Goal: Transaction & Acquisition: Purchase product/service

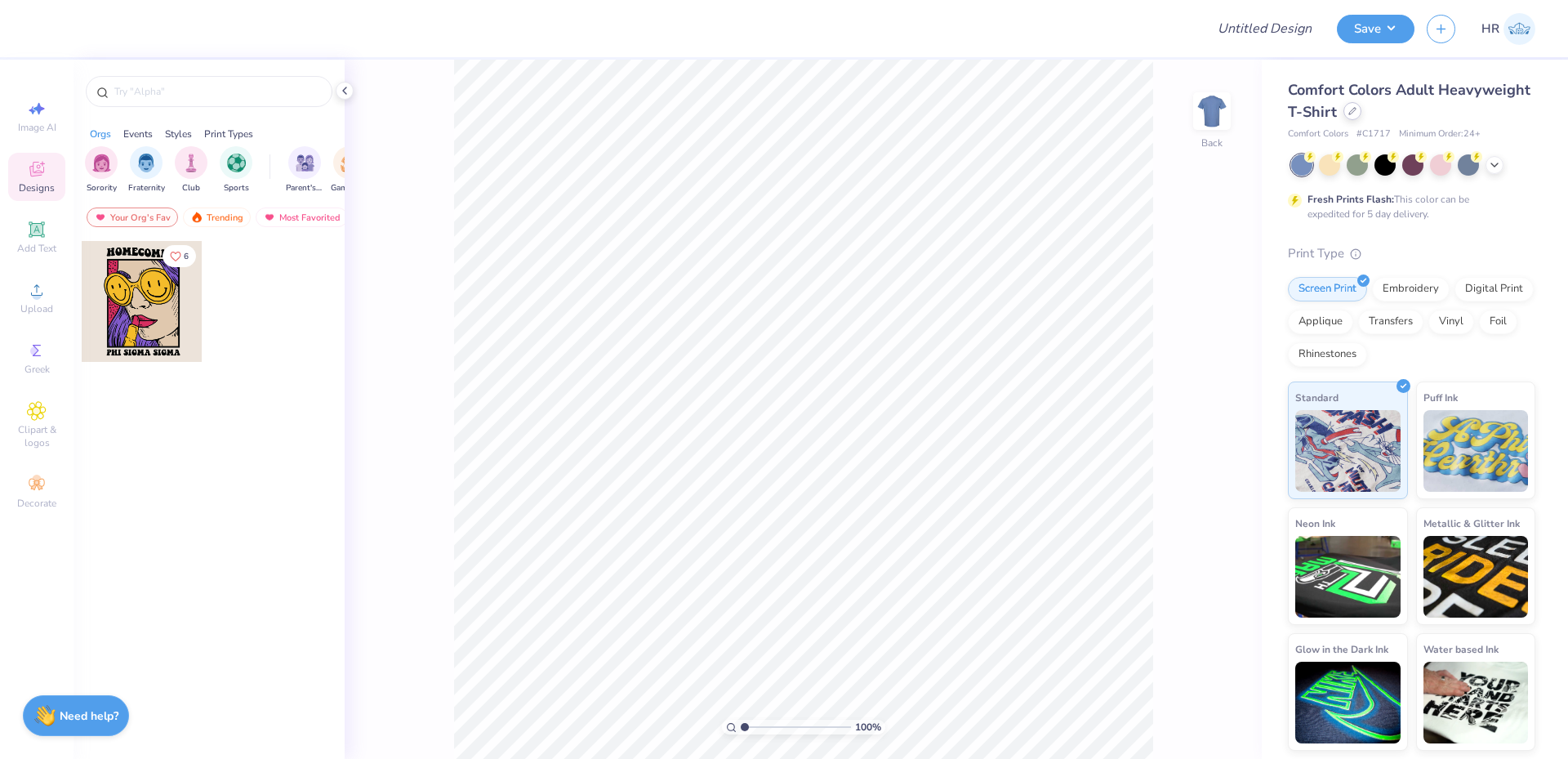
click at [1357, 116] on div at bounding box center [1352, 110] width 18 height 18
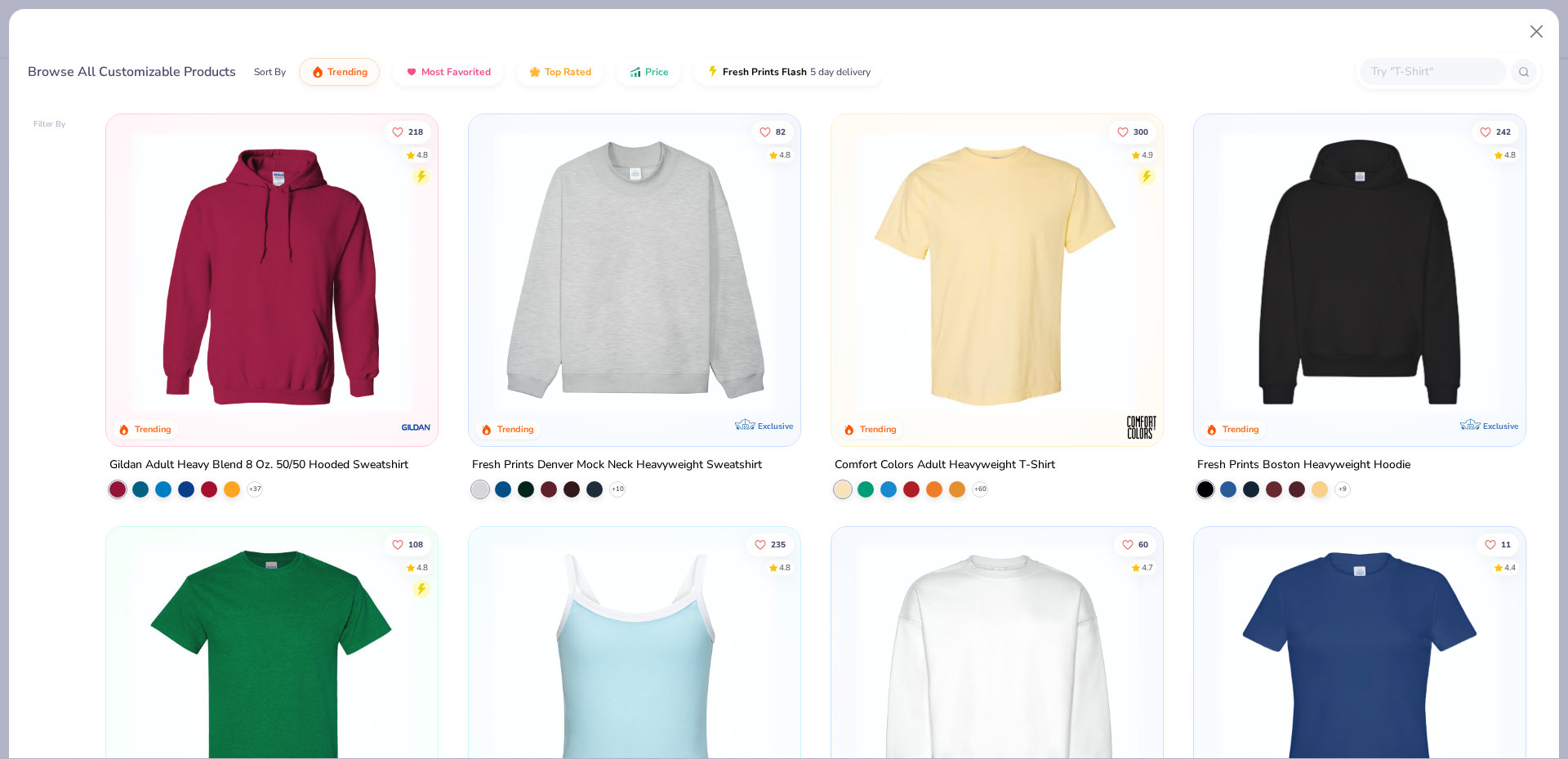
click at [1408, 80] on input "text" at bounding box center [1432, 71] width 126 height 18
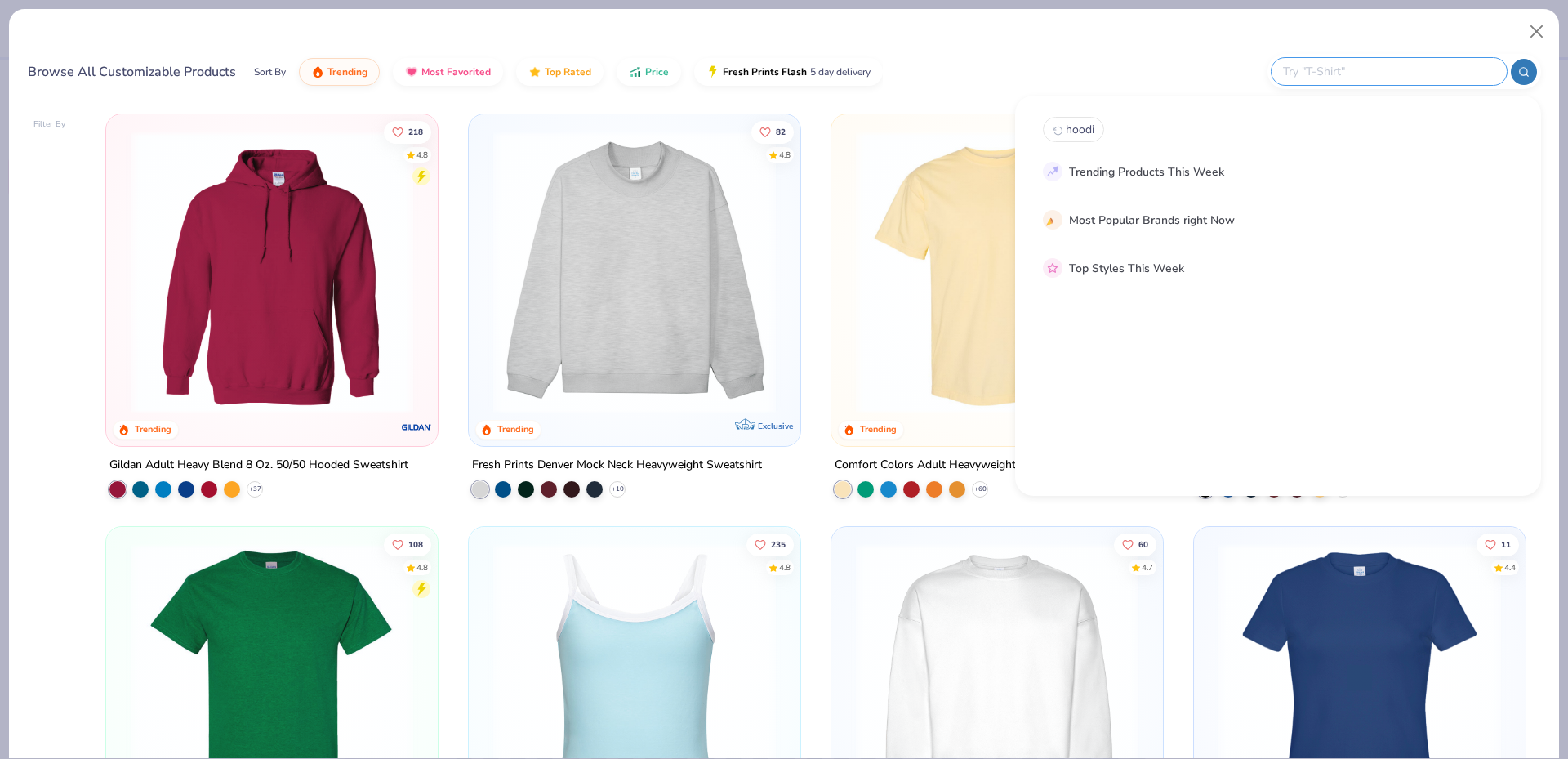
click at [1411, 70] on input "text" at bounding box center [1388, 71] width 214 height 18
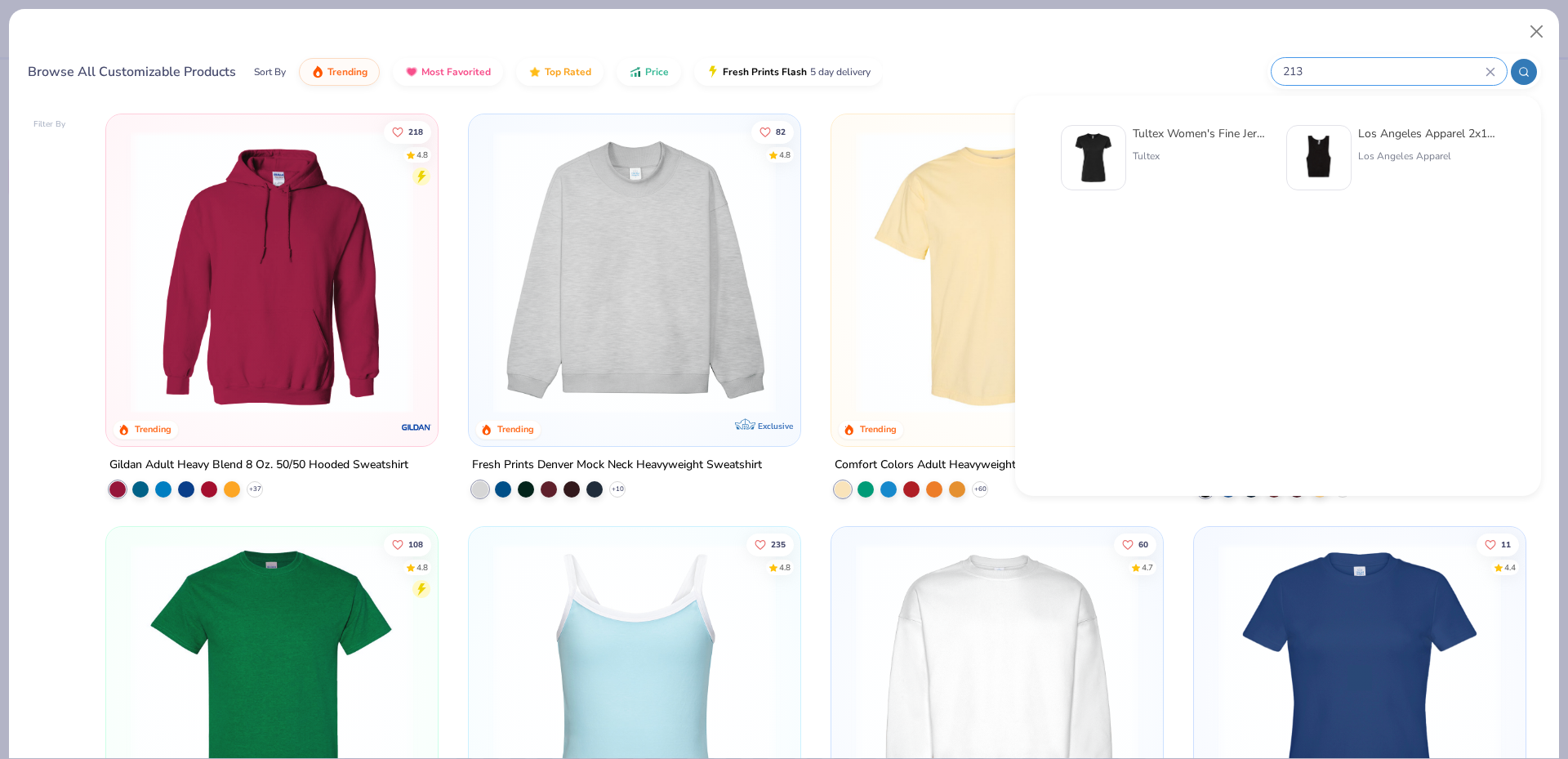
type input "213"
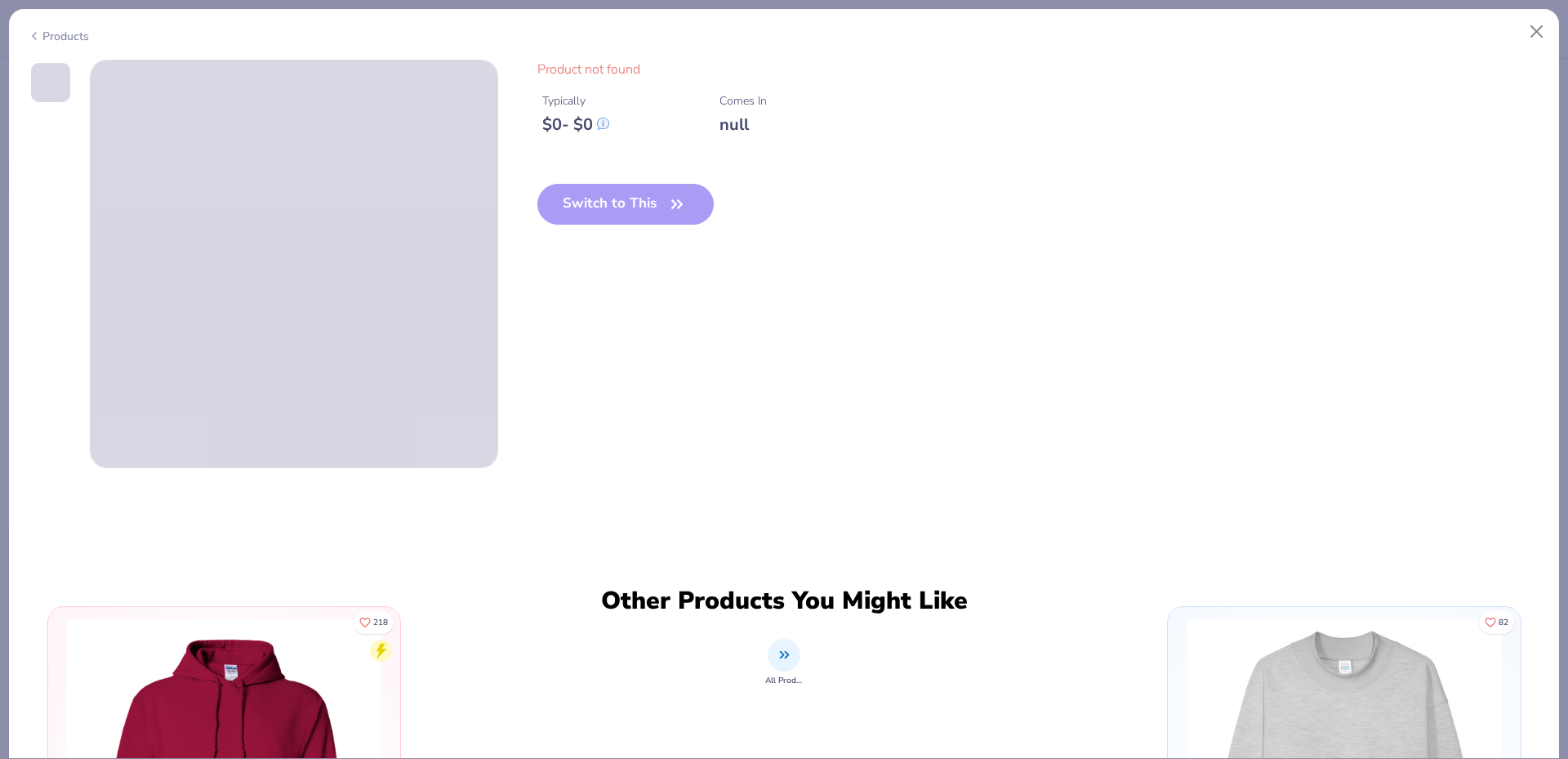
type textarea "x"
click at [1538, 36] on button "Close" at bounding box center [1537, 32] width 31 height 31
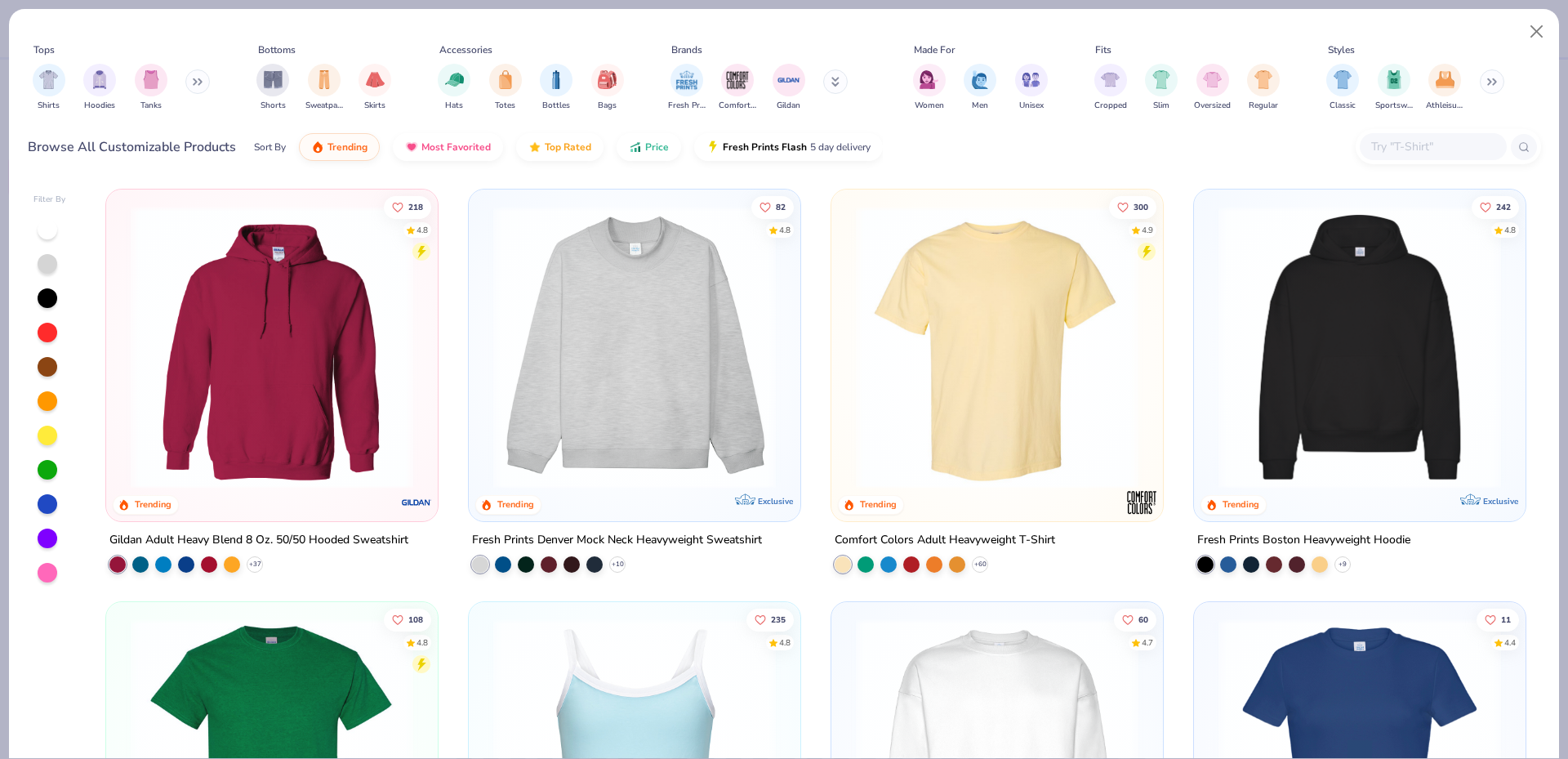
click at [1397, 144] on input "text" at bounding box center [1432, 146] width 126 height 18
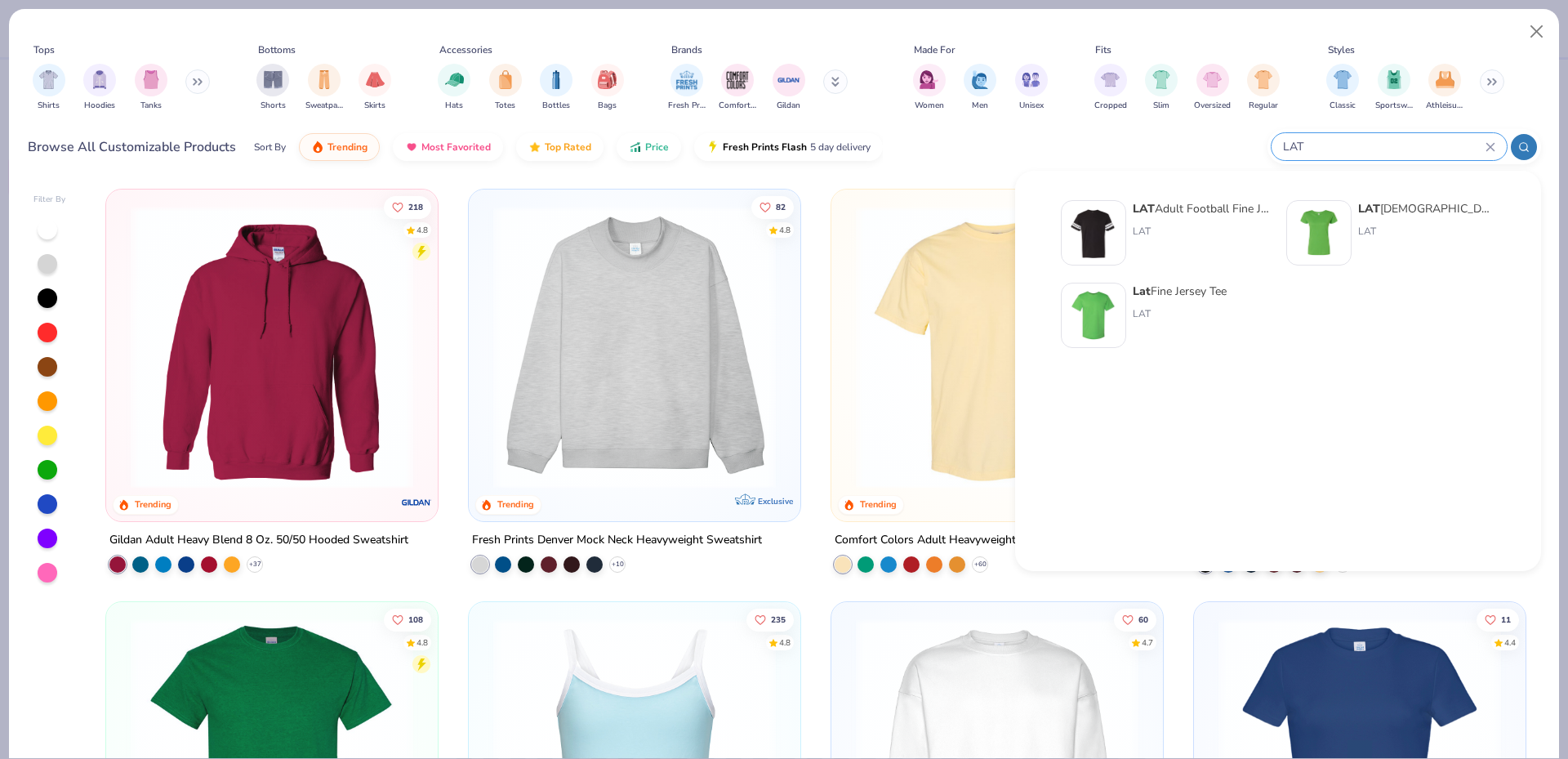
type input "LAT"
click at [1396, 208] on div "LAT Ladies' Fine Jersey T-Shirt" at bounding box center [1426, 208] width 137 height 18
